Goal: Task Accomplishment & Management: Manage account settings

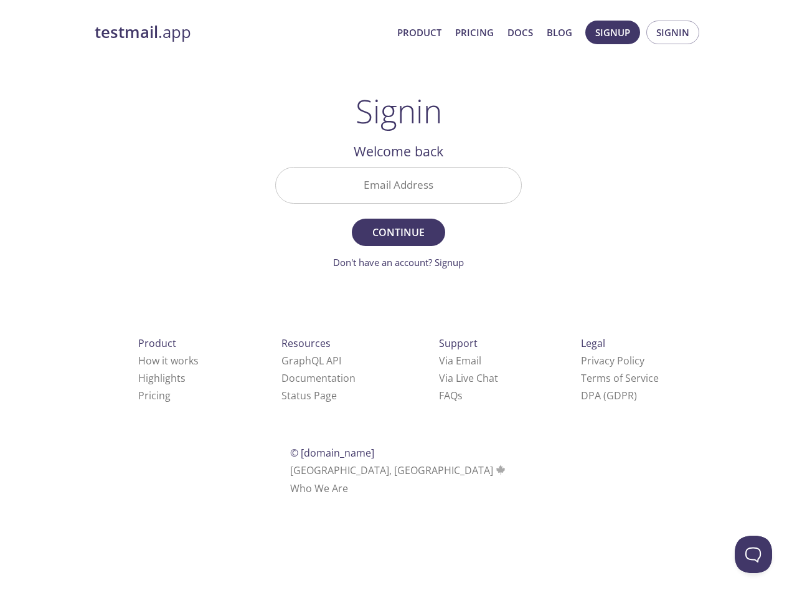
click at [399, 225] on span "Continue" at bounding box center [399, 232] width 66 height 17
click at [613, 32] on span "Signup" at bounding box center [612, 32] width 35 height 16
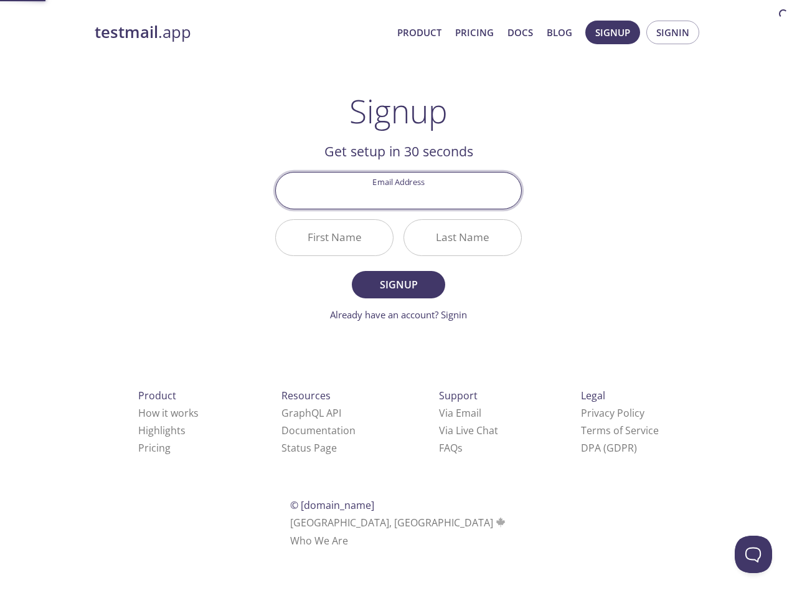
click at [673, 32] on span "Signin" at bounding box center [672, 32] width 33 height 16
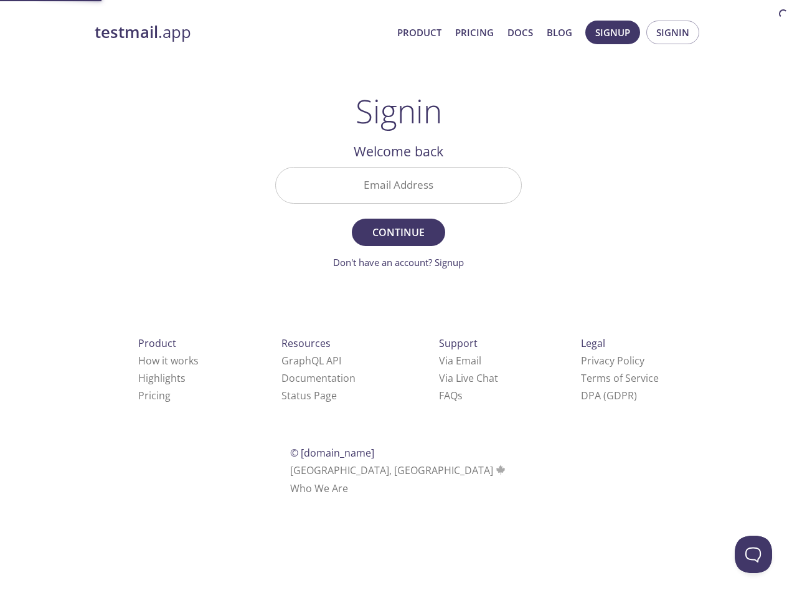
click at [399, 185] on input "Email Address" at bounding box center [398, 185] width 245 height 35
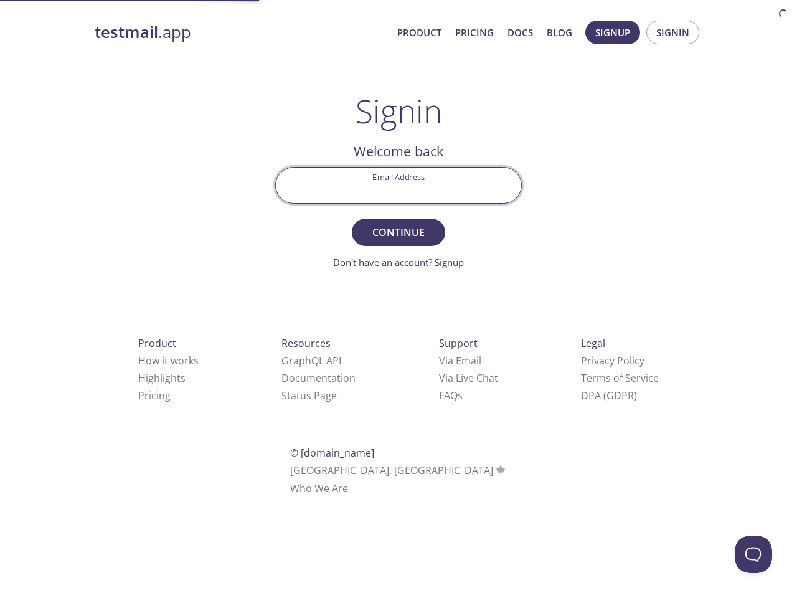
click at [439, 361] on link "Via Email" at bounding box center [460, 361] width 42 height 14
